Goal: Task Accomplishment & Management: Use online tool/utility

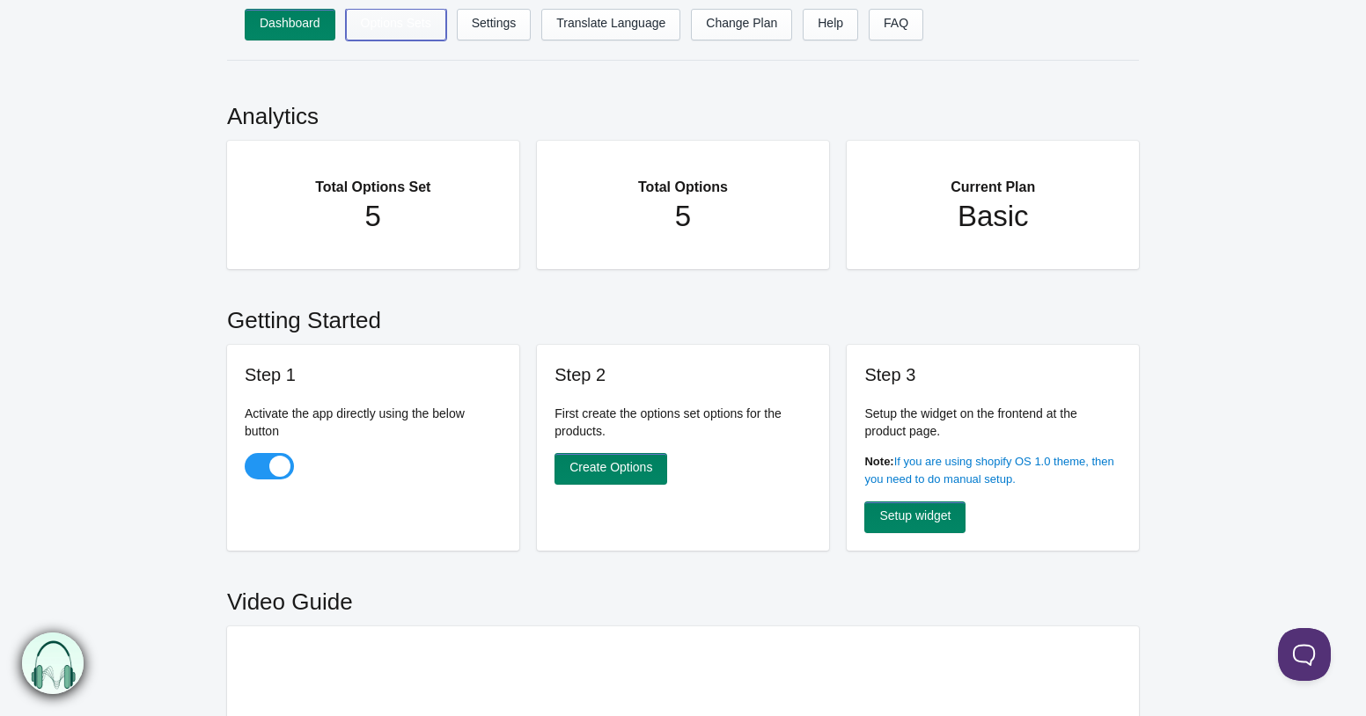
click at [427, 14] on link "Options Sets" at bounding box center [396, 25] width 100 height 32
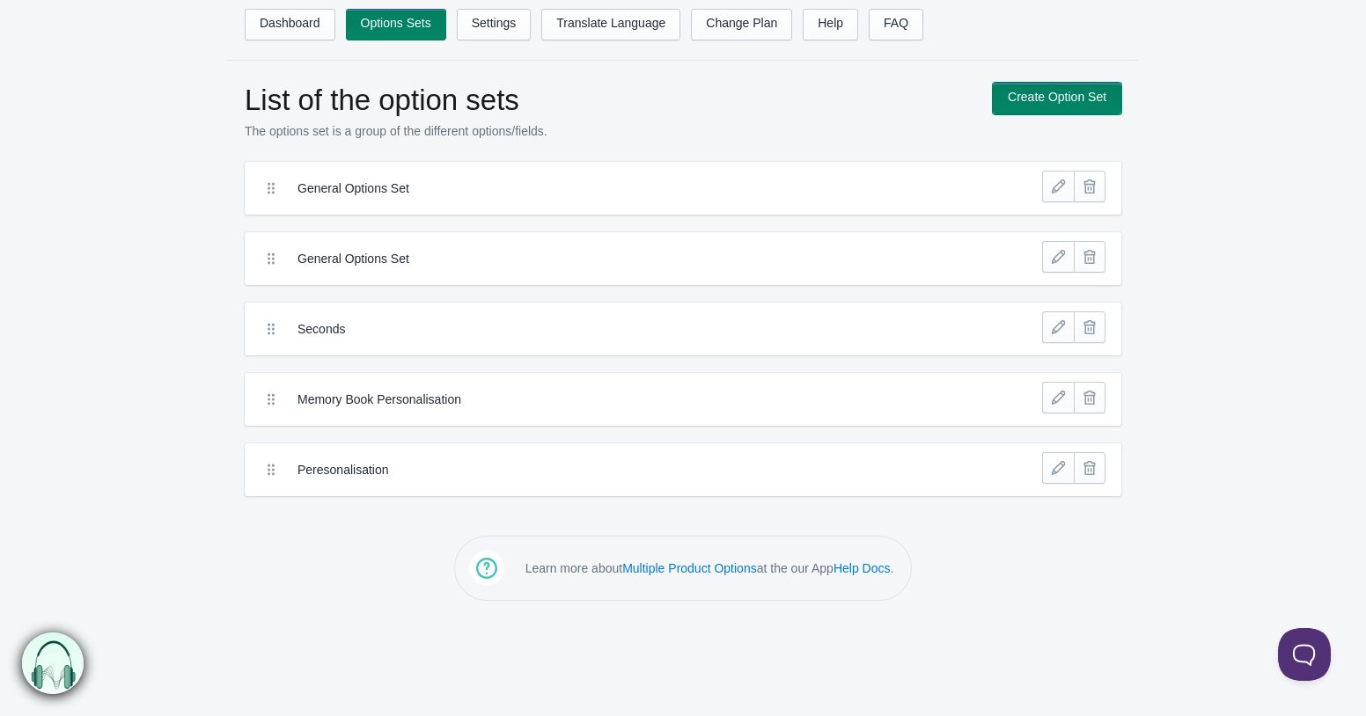
click at [1058, 112] on link "Create Option Set" at bounding box center [1057, 99] width 128 height 32
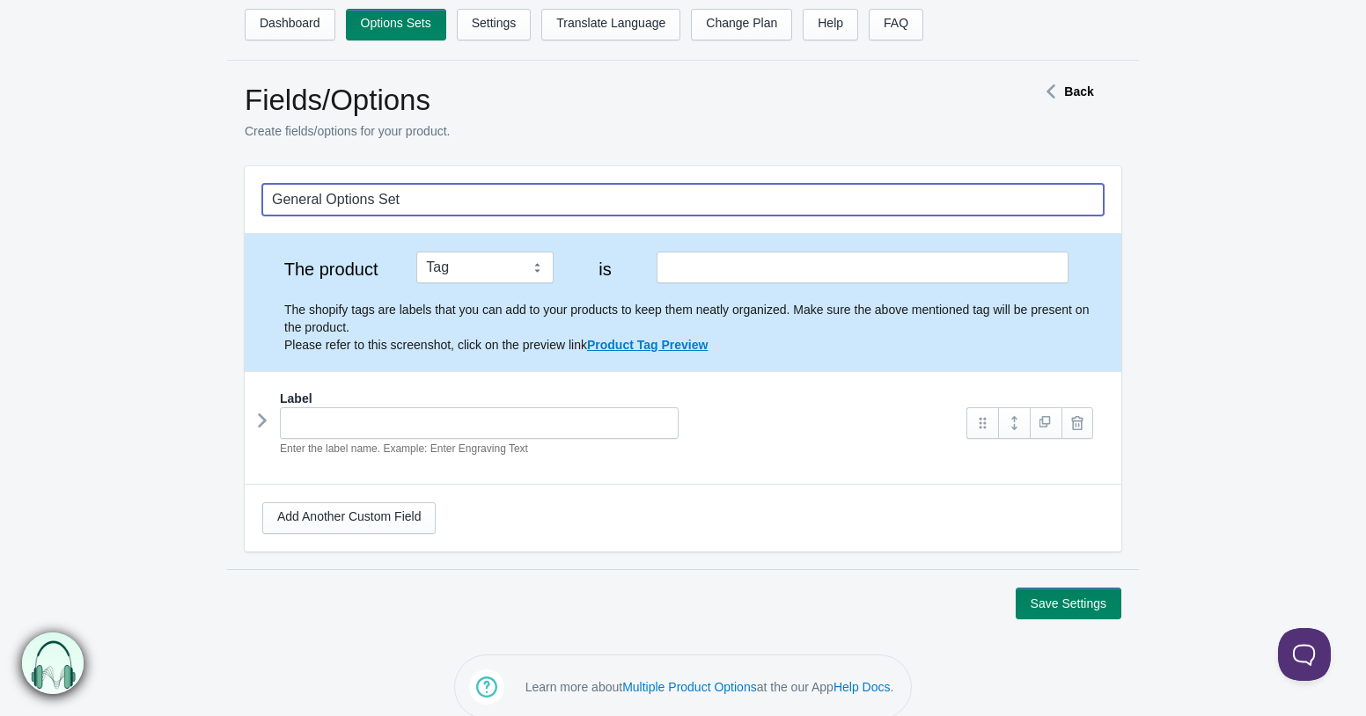
click at [451, 207] on input "General Options Set" at bounding box center [682, 200] width 841 height 32
type input "R"
type input "Personalised ribbon"
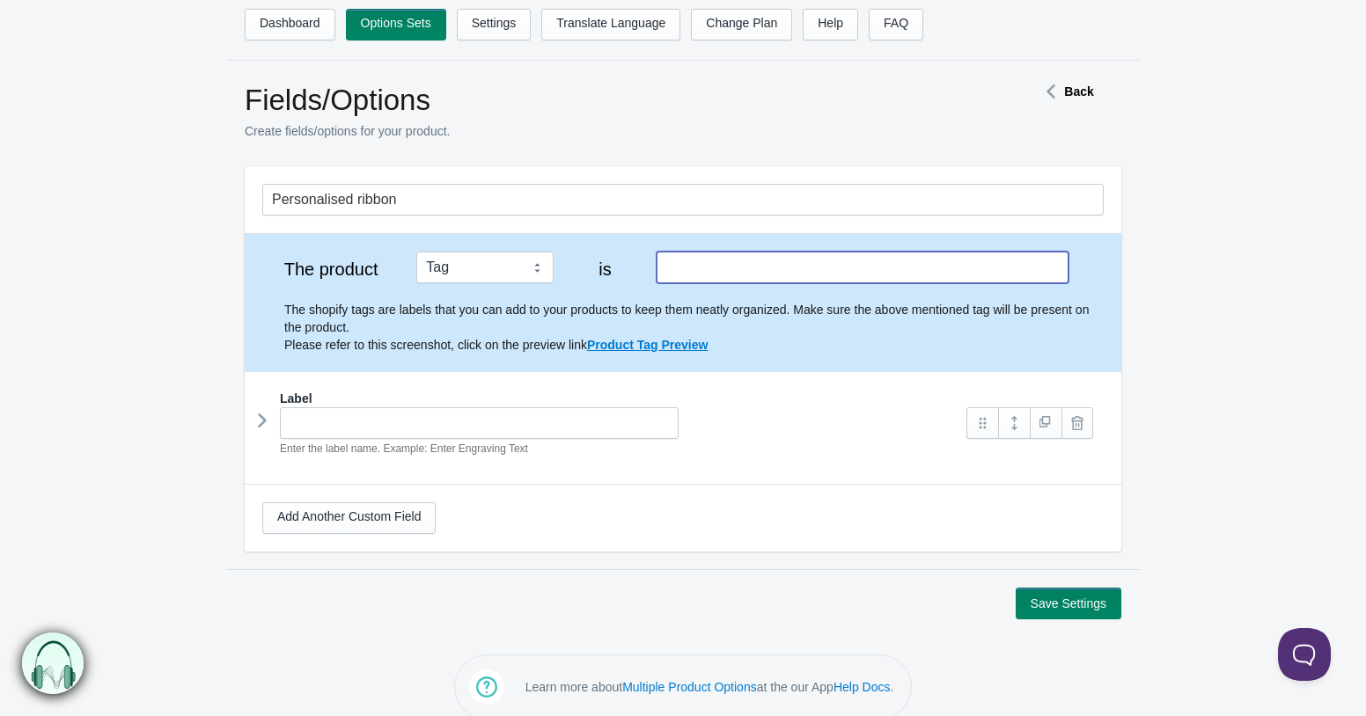
click at [778, 271] on input "text" at bounding box center [862, 268] width 412 height 32
type input "ribbon"
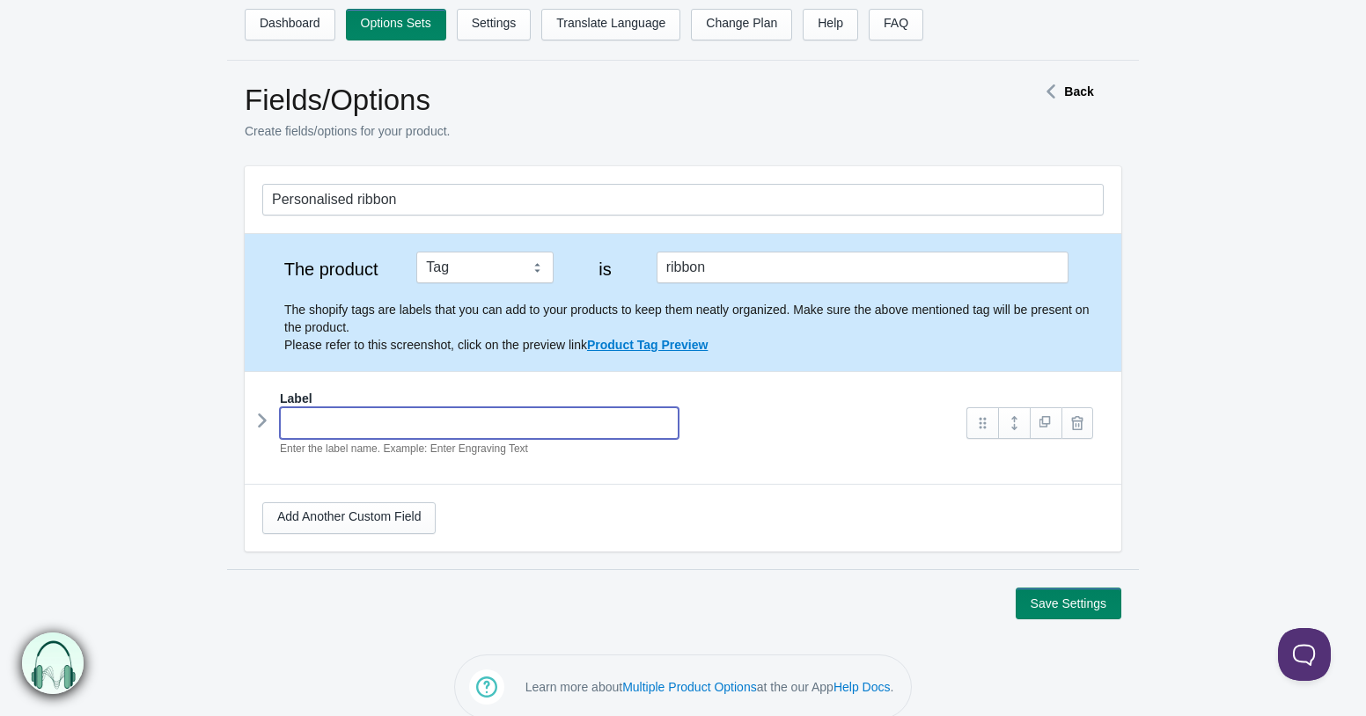
click at [604, 426] on input "text" at bounding box center [479, 423] width 399 height 32
type input "Please enter the text to be printed on the r"
type input "please-enter-the-text-to-be-printed-on-the-r"
type input "Please enter the text to be printed on the ri"
type input "please-enter-the-text-to-be-printed-on-the-ri"
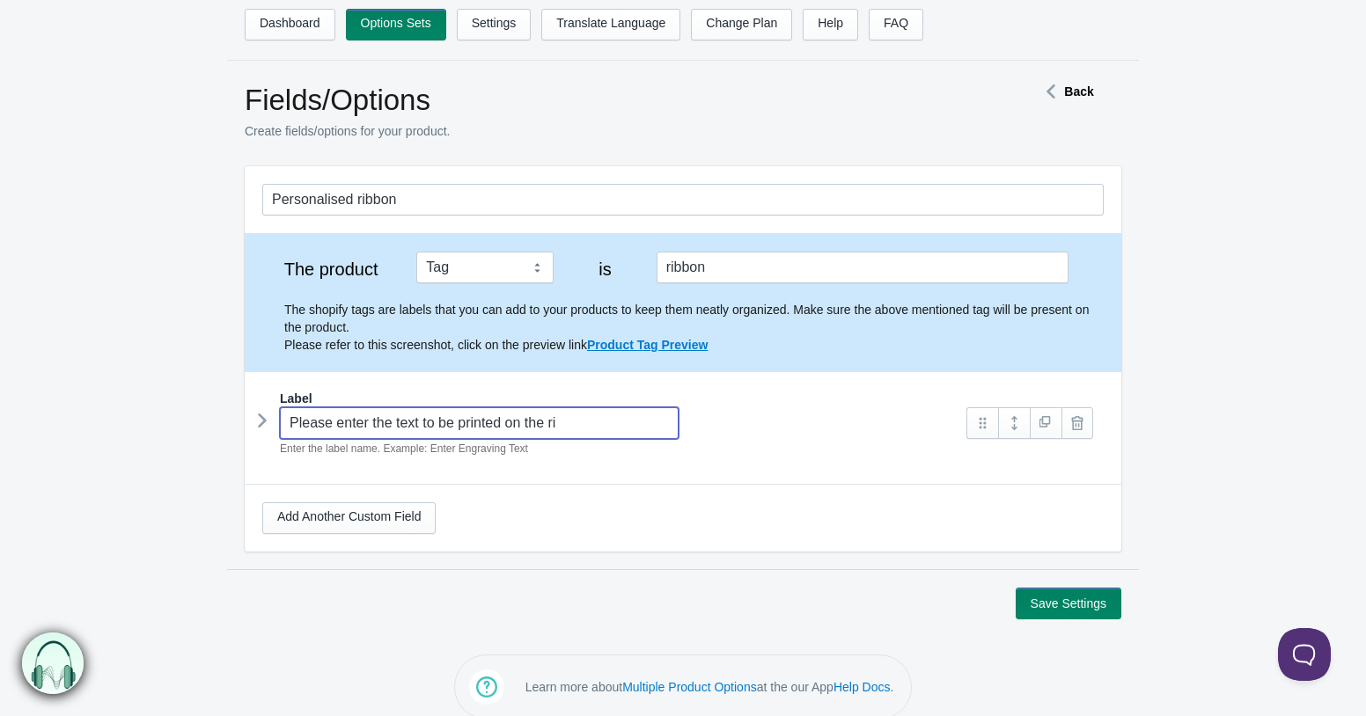
type input "Please enter the text to be printed on the rib"
type input "please-enter-the-text-to-be-printed-on-the-rib"
type input "Please enter the text to be printed on the ribb"
type input "please-enter-the-text-to-be-printed-on-the-ribb"
type input "Please enter the text to be printed on the ribbon"
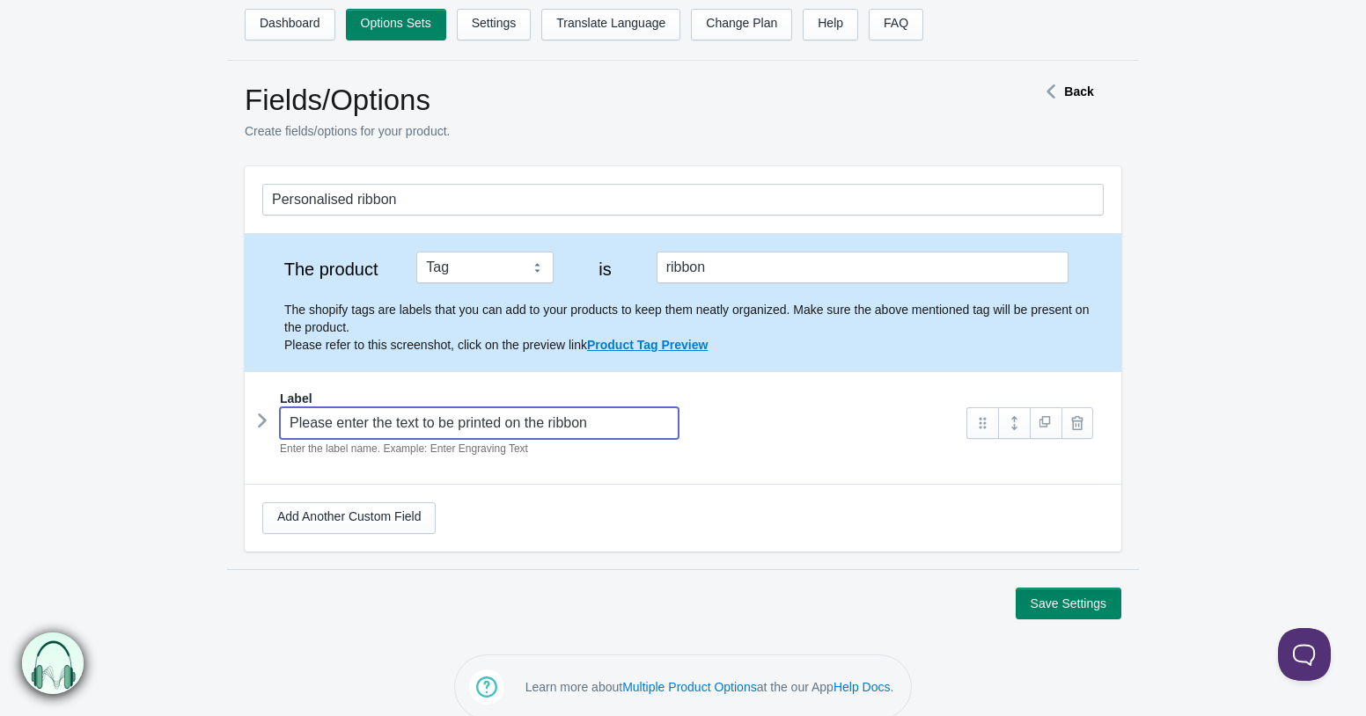
type input "please-enter-the-text-to-be-printed-on-the-ribbon"
type input "Please enter the text to be printed on the ribbon"
click at [262, 417] on icon at bounding box center [262, 420] width 0 height 26
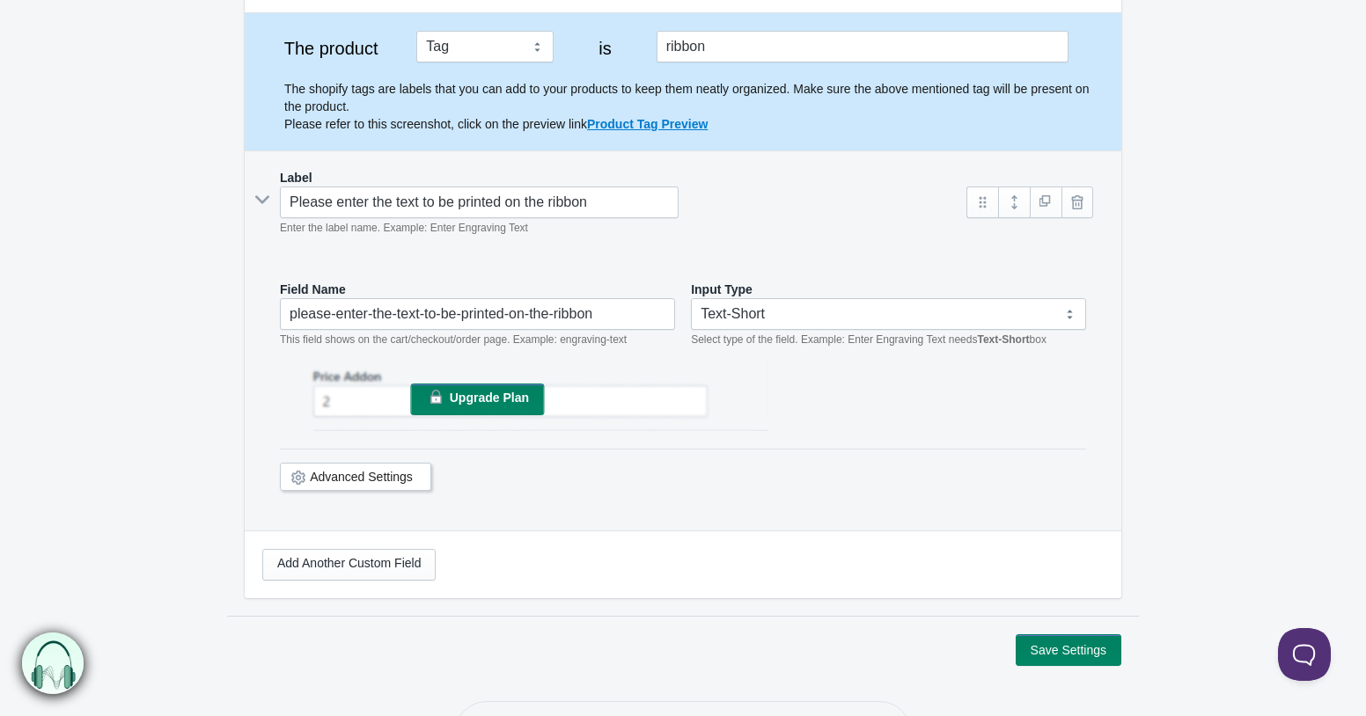
scroll to position [241, 0]
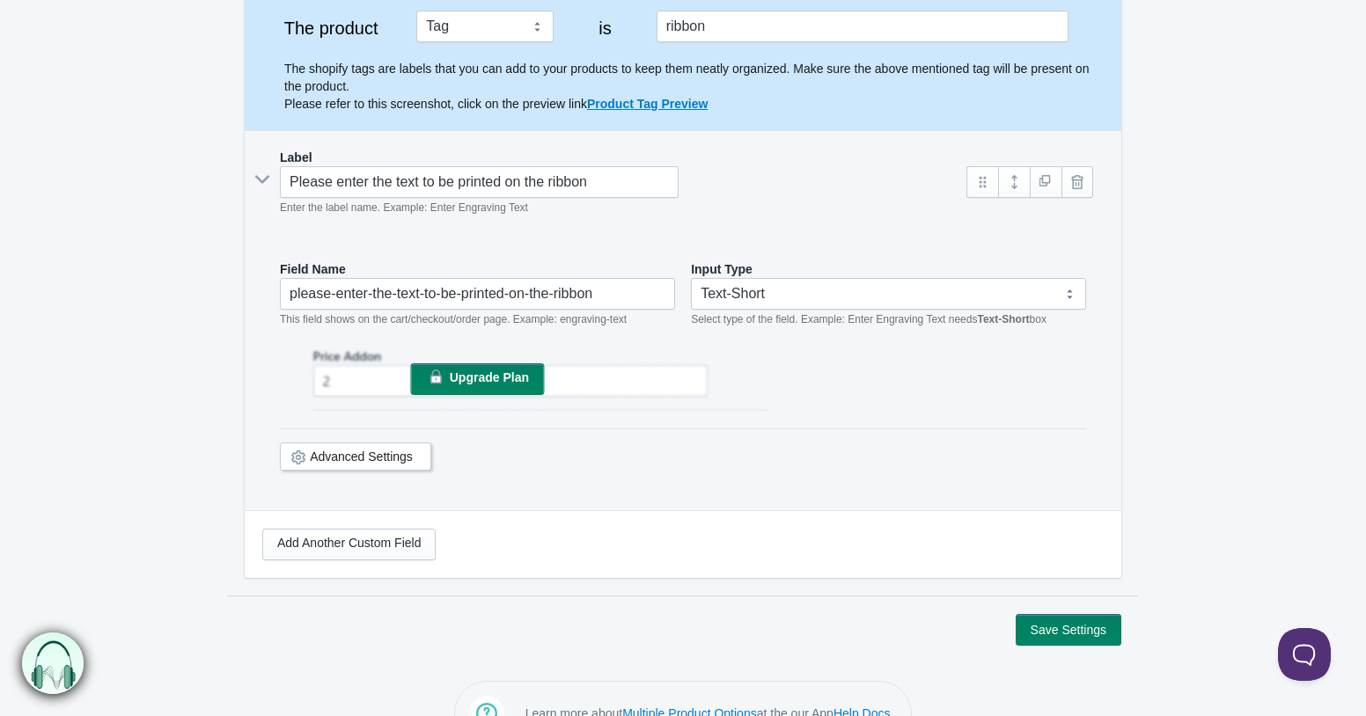
click at [339, 450] on link "Advanced Settings" at bounding box center [361, 457] width 103 height 14
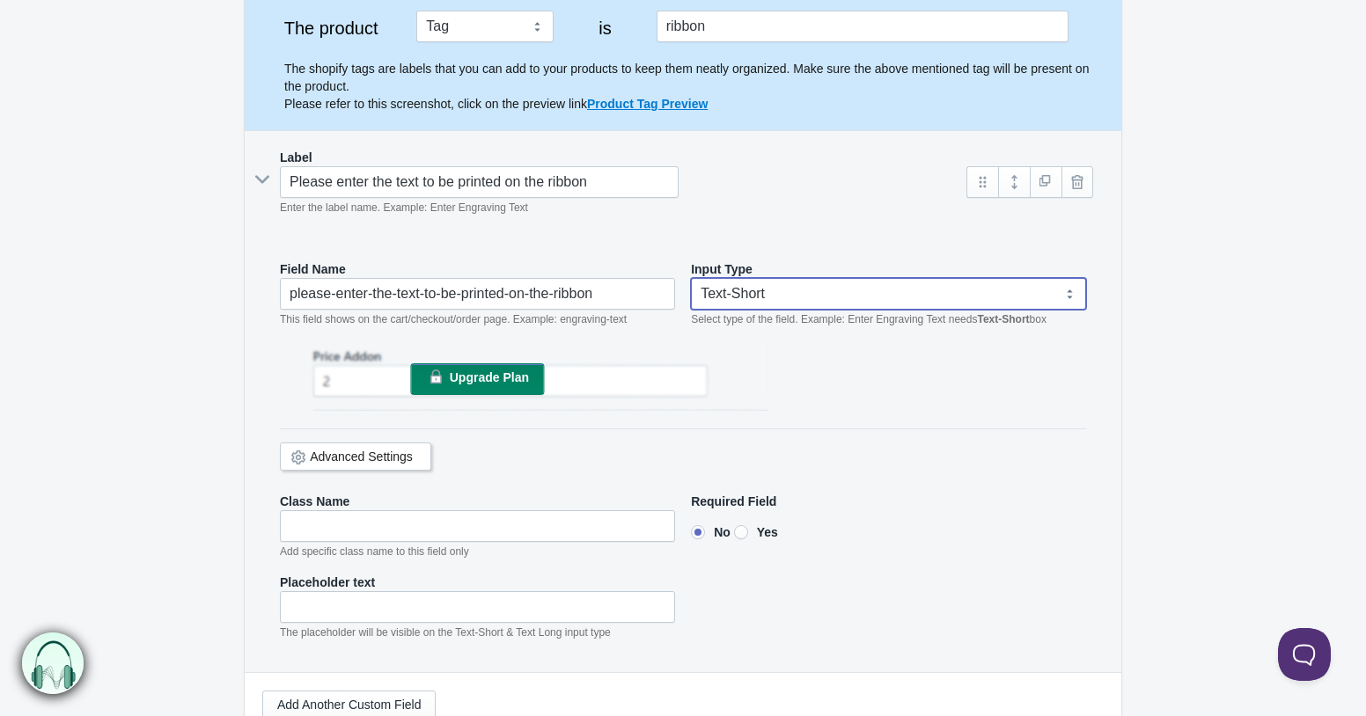
click at [751, 297] on select "Text-Short Text-Long Radio button Drop-down select Image Checkbox Datepicker" at bounding box center [888, 294] width 395 height 32
click at [691, 278] on select "Text-Short Text-Long Radio button Drop-down select Image Checkbox Datepicker" at bounding box center [888, 294] width 395 height 32
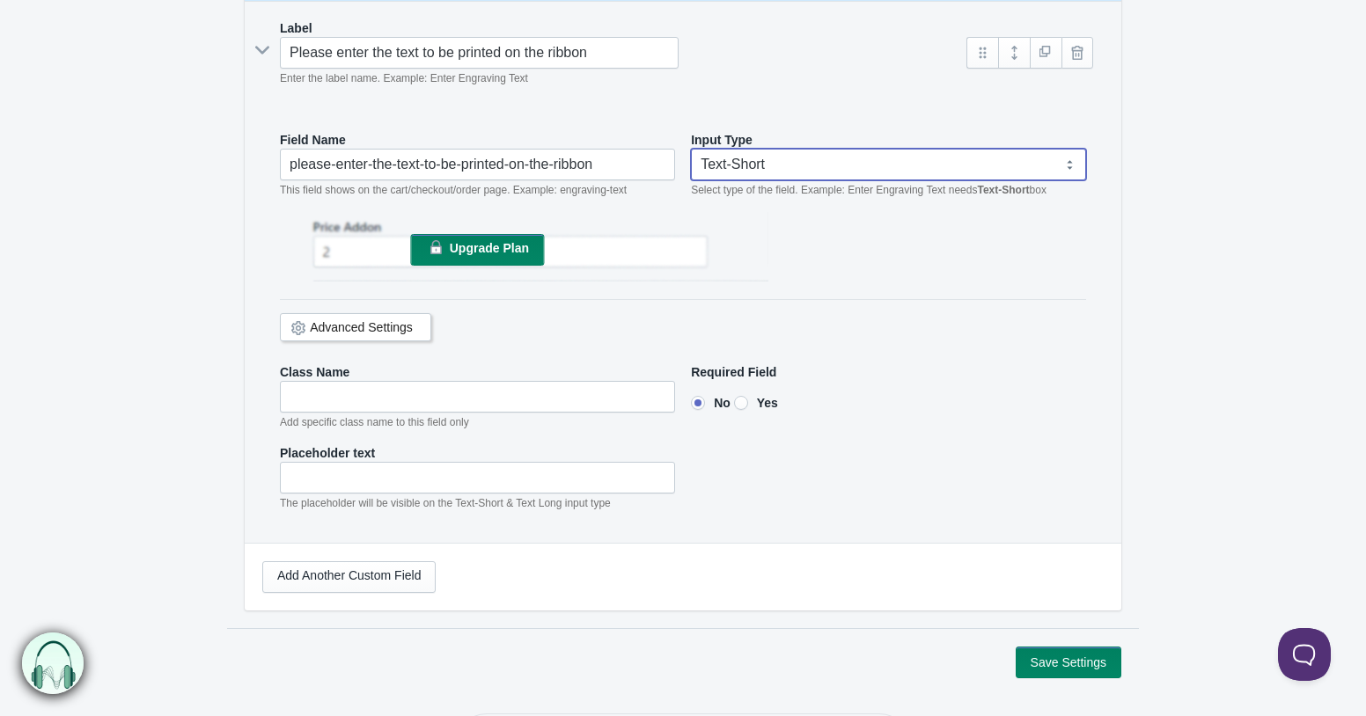
scroll to position [381, 0]
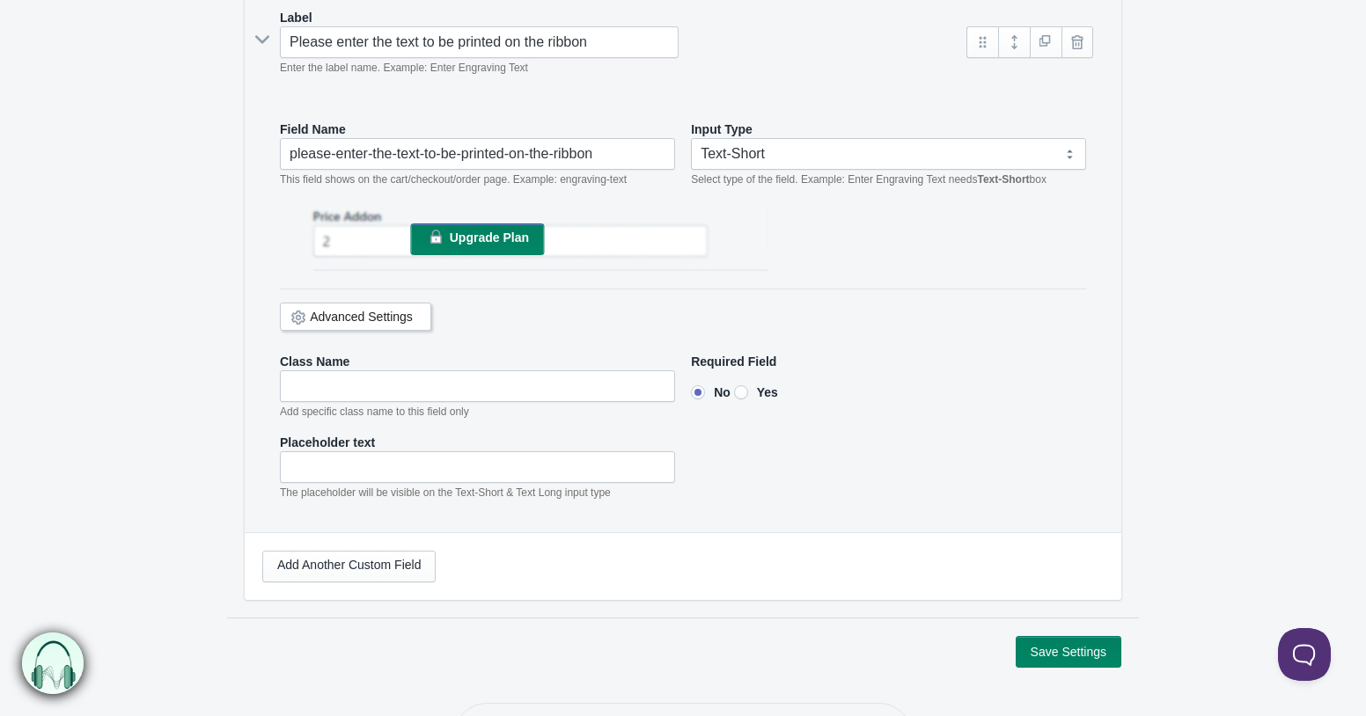
click at [748, 392] on input"] "Yes" at bounding box center [741, 392] width 14 height 14
radio input"] "true"
click at [376, 465] on input"] "text" at bounding box center [477, 467] width 395 height 32
click at [798, 498] on div "Placeholder text The placeholder will be visible on the Text-Short & Text Long …" at bounding box center [683, 468] width 806 height 68
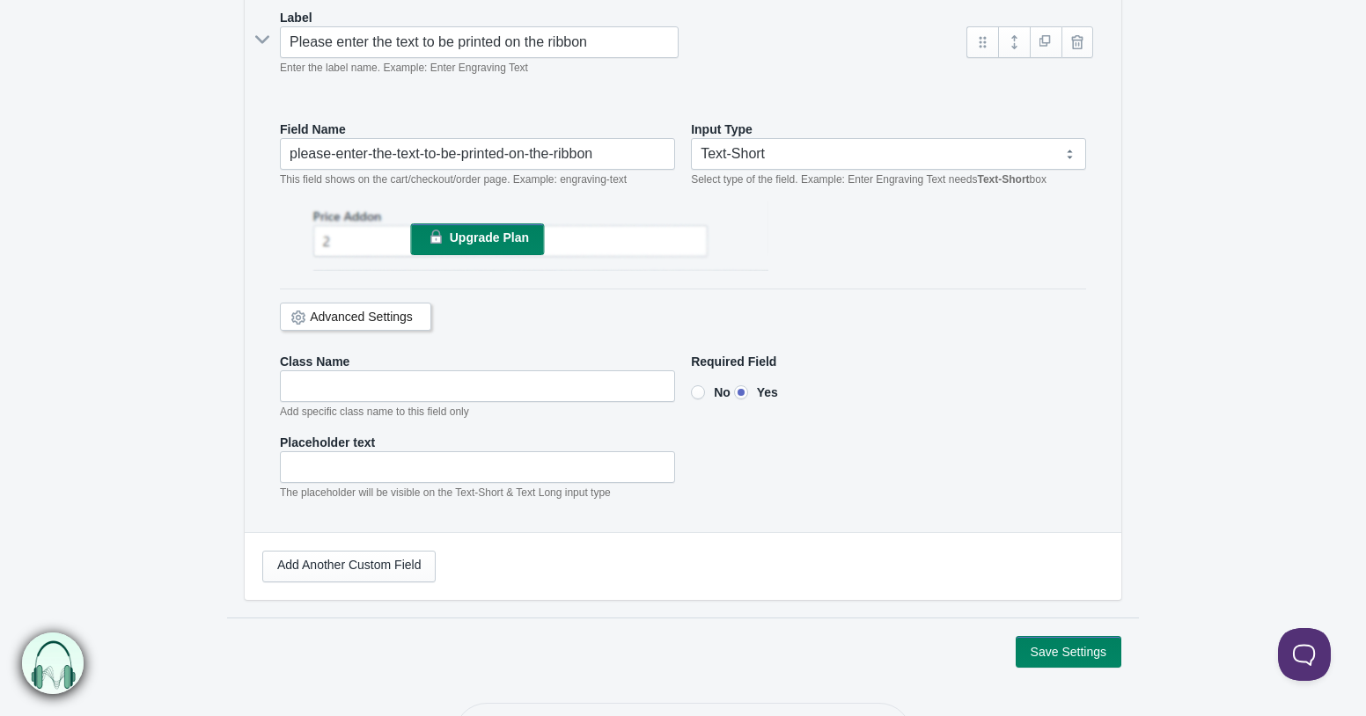
click at [663, 591] on div "Add Another Custom Field" at bounding box center [683, 566] width 876 height 67
click at [553, 470] on input"] "text" at bounding box center [477, 467] width 395 height 32
click at [867, 404] on div "Required Field No Yes" at bounding box center [888, 384] width 395 height 62
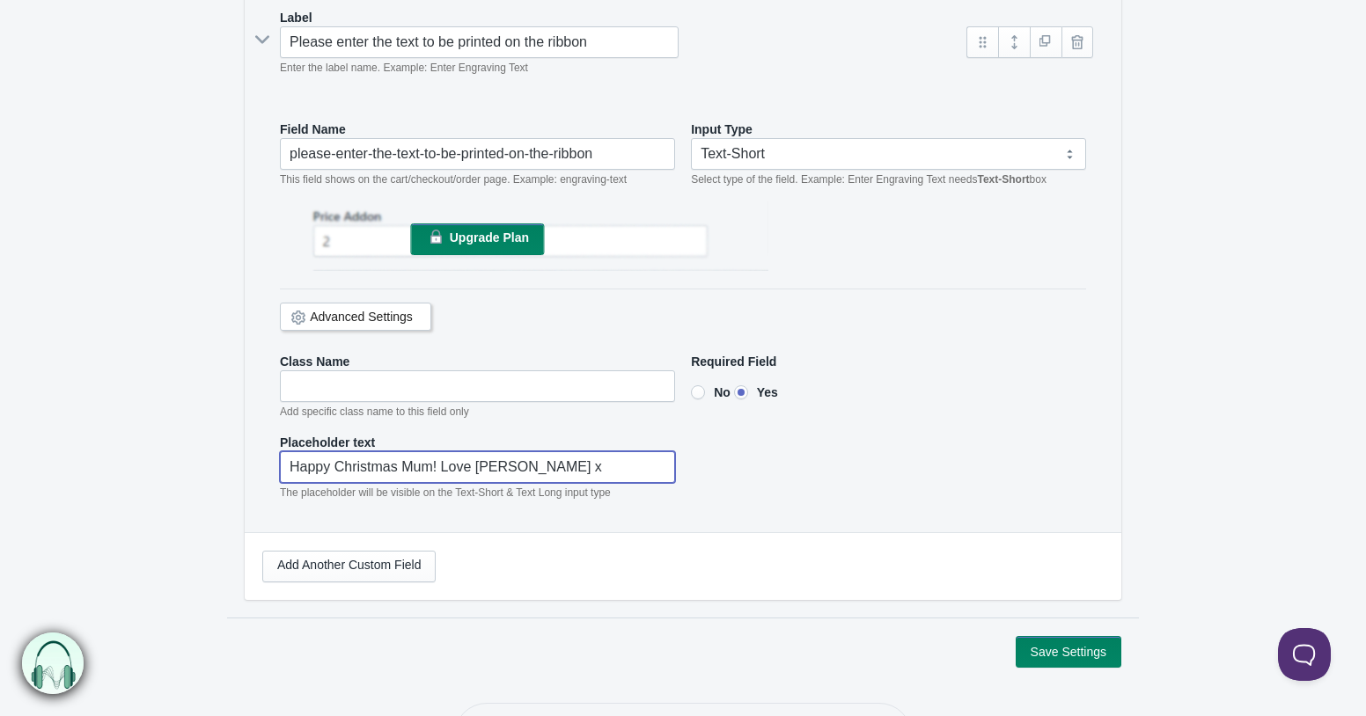
click at [762, 508] on div "Field Name please-enter-the-text-to-be-printed-on-the-ribbon This field shows o…" at bounding box center [682, 317] width 841 height 429
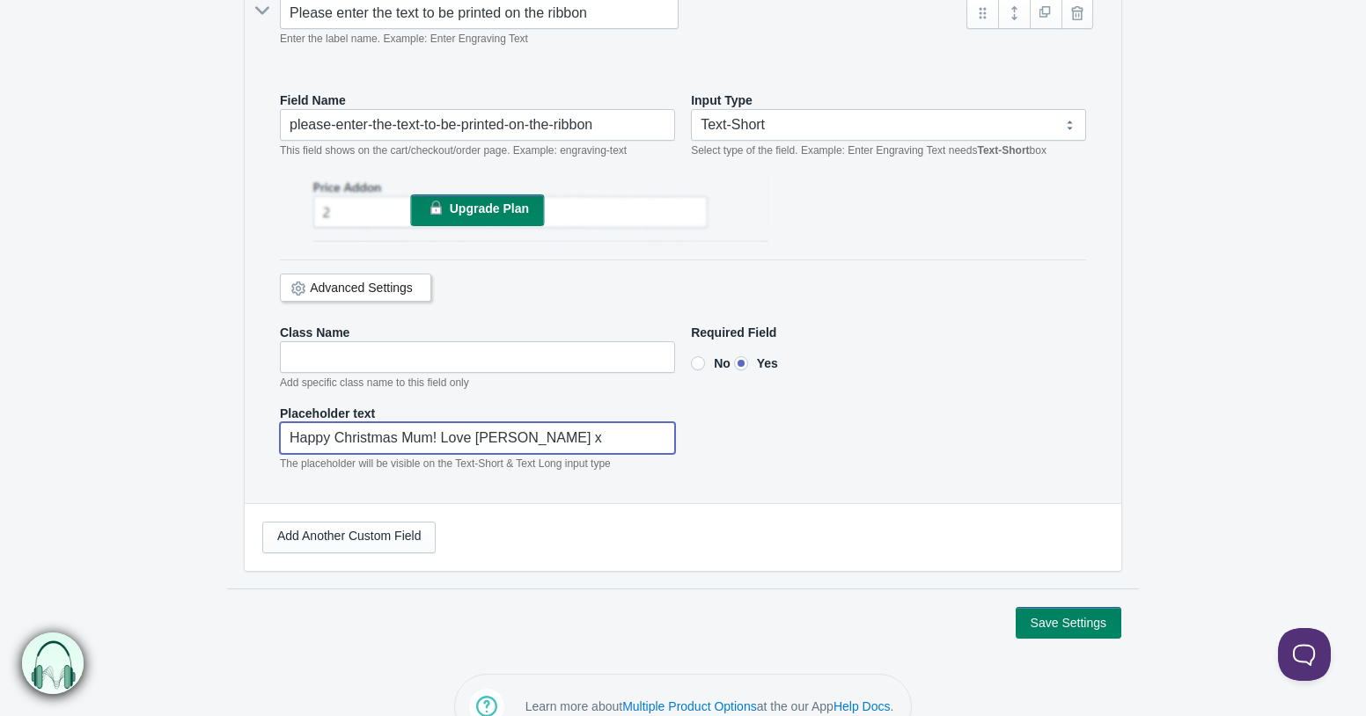
type input"] "Happy Christmas Mum! Love Sam x"
click at [1060, 617] on button "Save Settings" at bounding box center [1068, 623] width 106 height 32
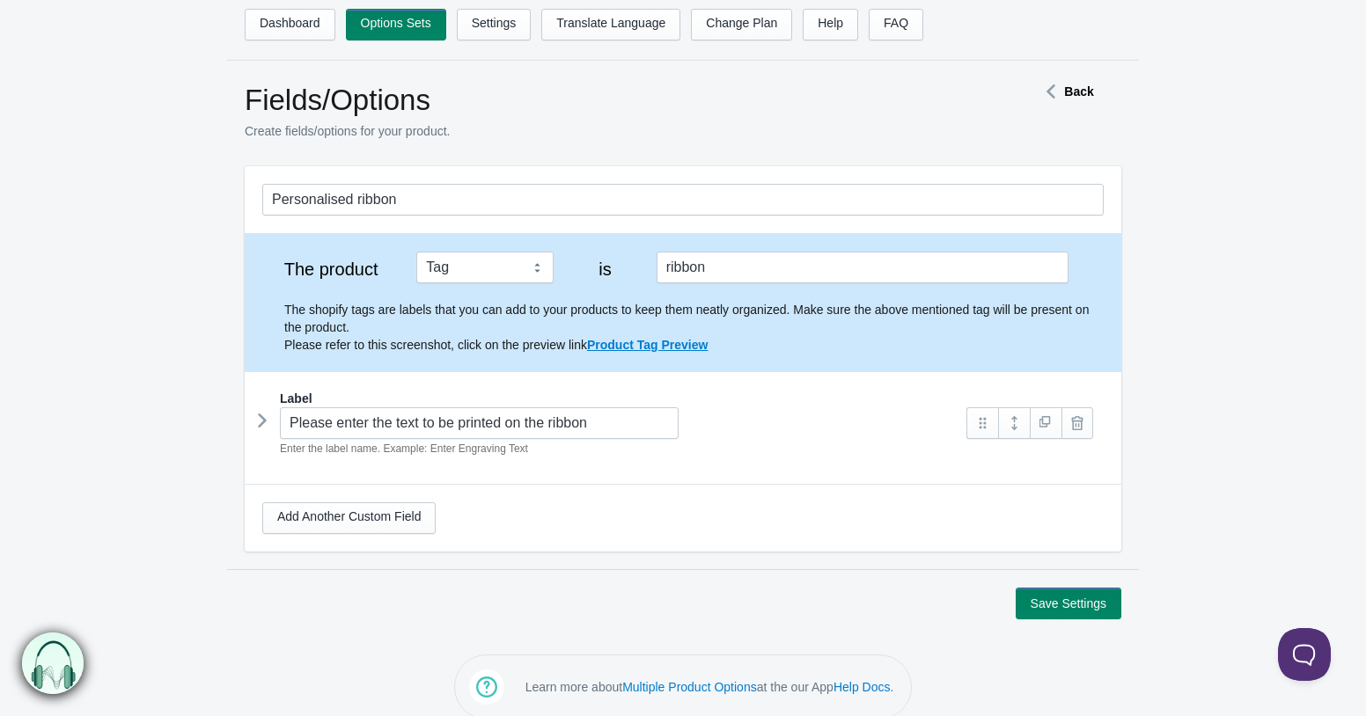
click at [1070, 92] on strong "Back" at bounding box center [1078, 91] width 29 height 14
